Goal: Navigation & Orientation: Find specific page/section

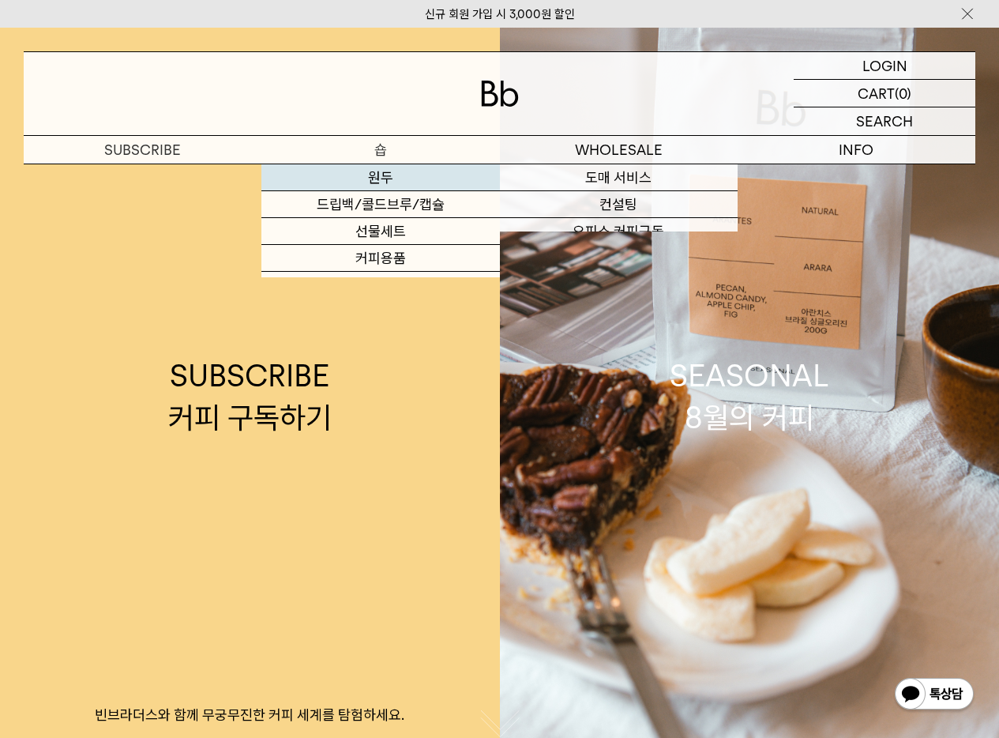
click at [370, 183] on link "원두" at bounding box center [381, 177] width 238 height 27
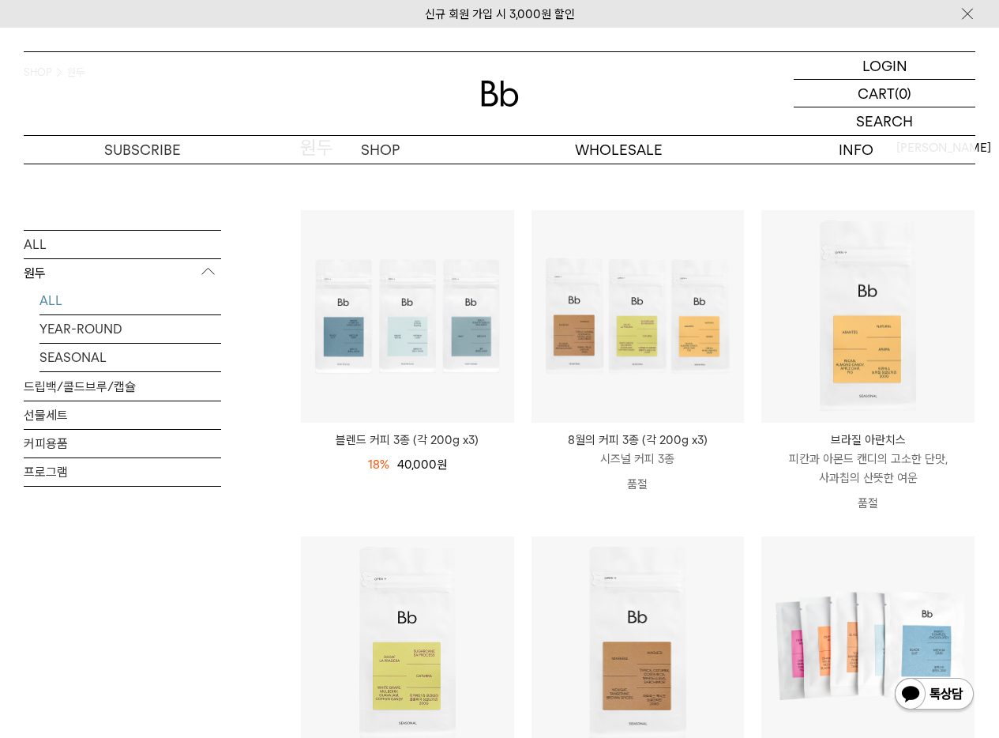
scroll to position [280, 0]
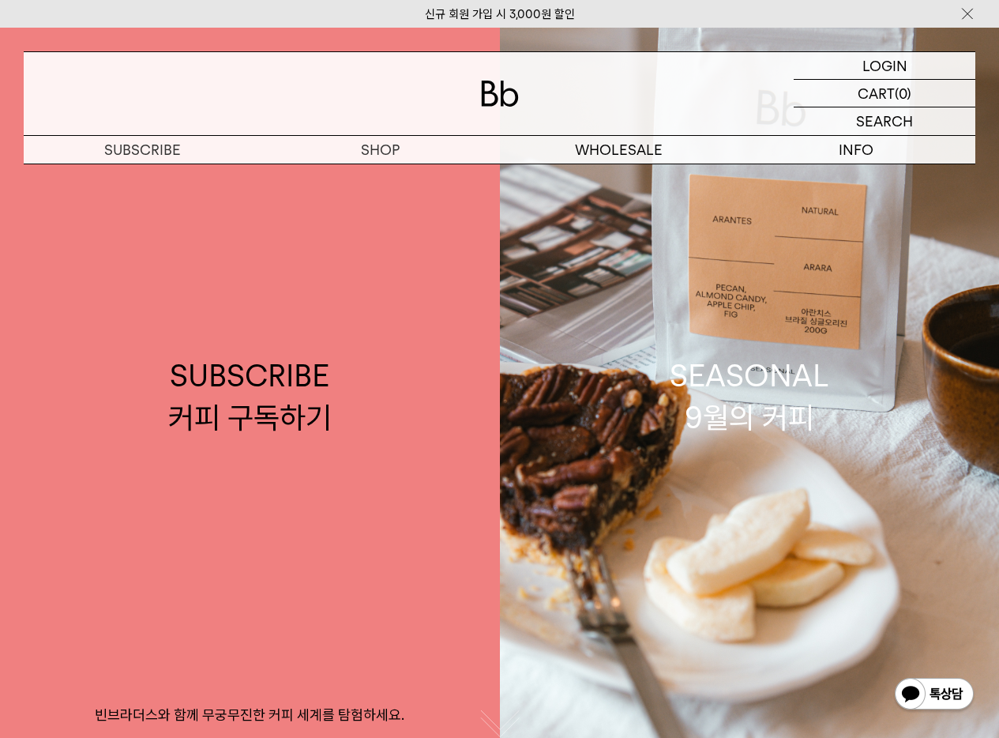
click at [965, 9] on img at bounding box center [968, 14] width 16 height 17
